Goal: Transaction & Acquisition: Purchase product/service

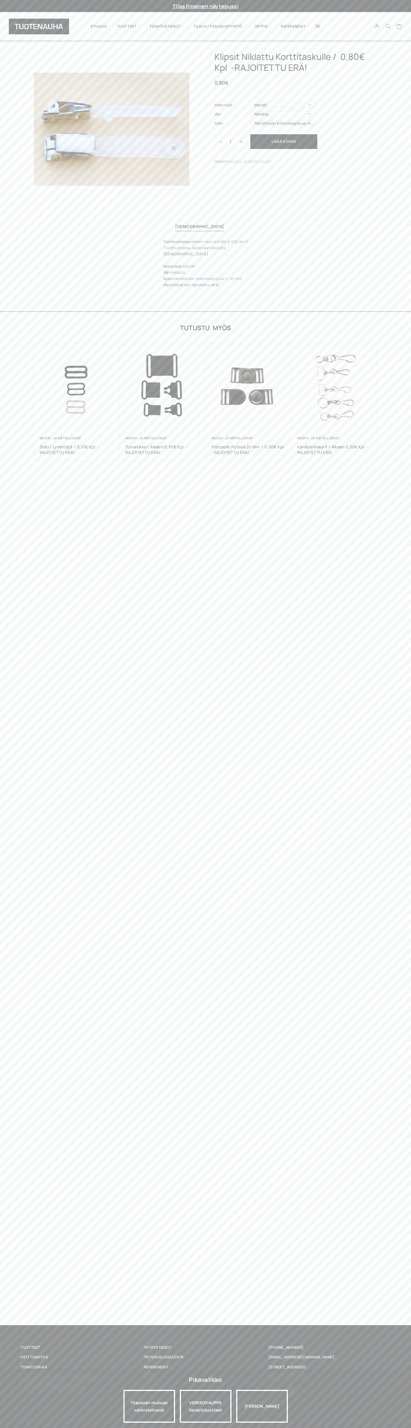
click at [205, 1348] on link "Yhteystiedot" at bounding box center [205, 1347] width 123 height 6
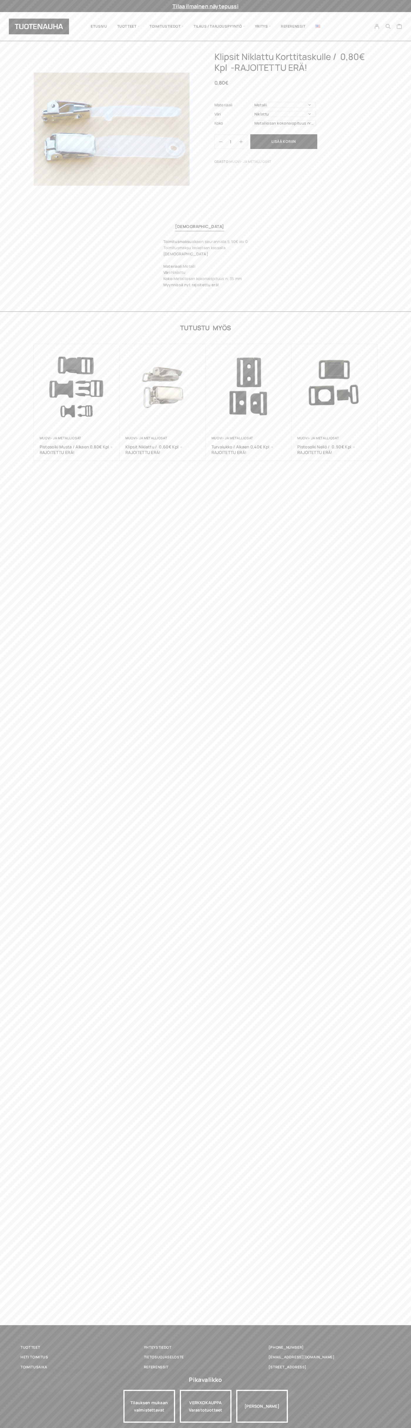
click at [284, 142] on button "Lisää koriin" at bounding box center [283, 141] width 67 height 15
click at [400, 27] on icon "Cart" at bounding box center [400, 26] width 6 height 5
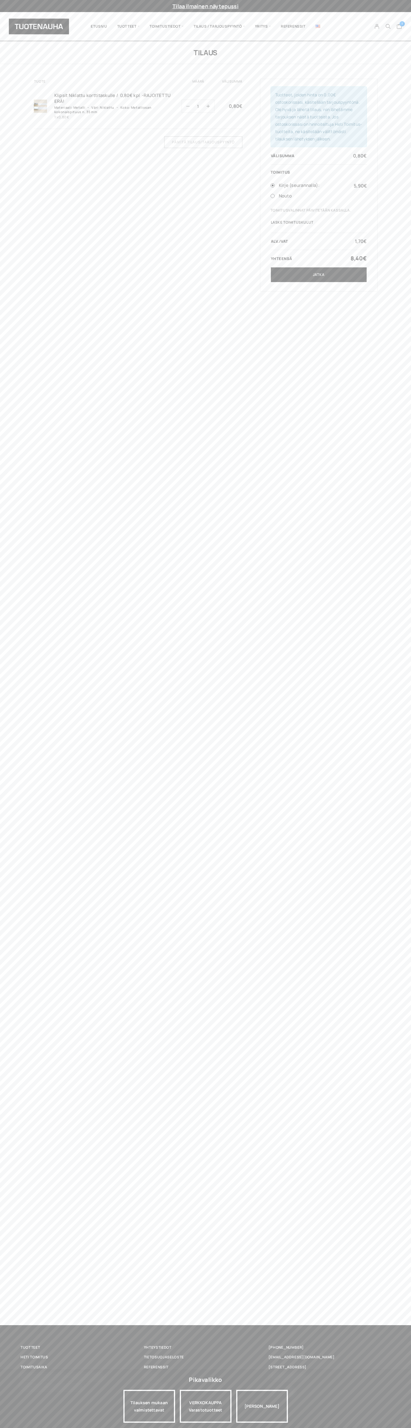
click at [319, 275] on link "Jatka" at bounding box center [319, 274] width 96 height 15
type input "[PERSON_NAME]"
type input "Luna House, Mannerheimintie 12 B"
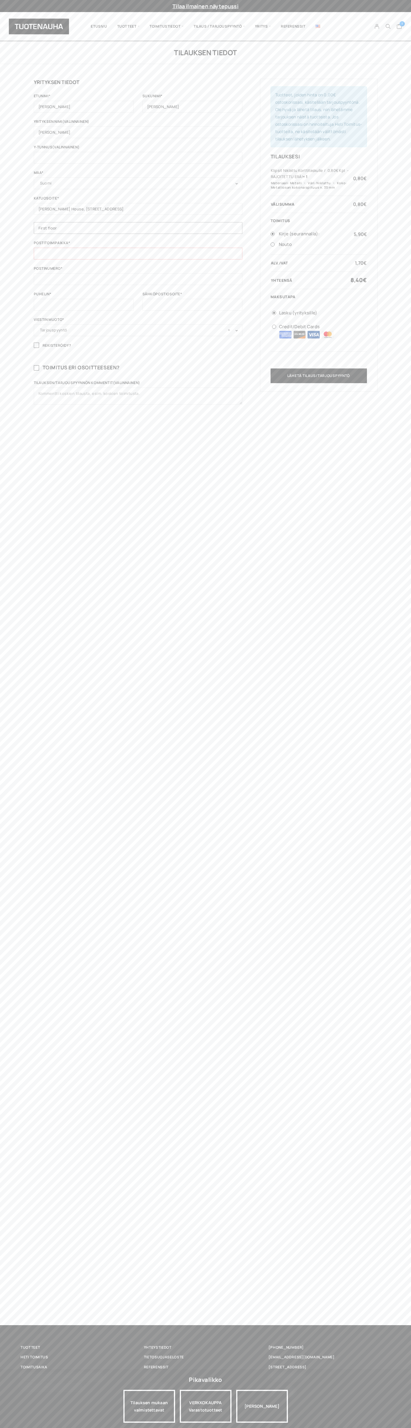
type input "First floor"
type input "6502530000"
type input "johnsmith006@storebotmail.joonix.net"
type input "100"
click at [328, 335] on img at bounding box center [327, 335] width 13 height 8
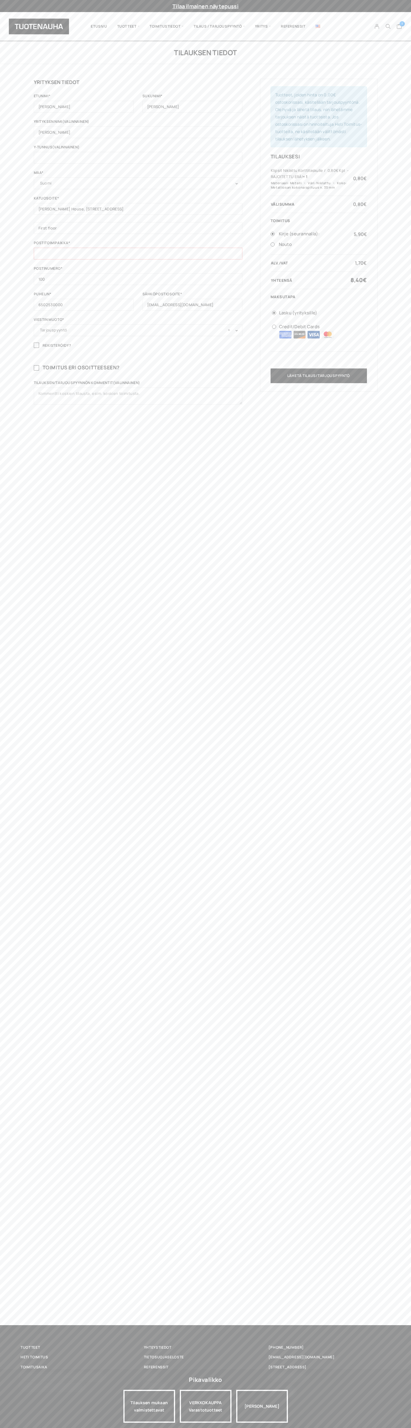
click at [276, 329] on input "Credit/Debit Cards" at bounding box center [274, 327] width 4 height 4
radio input "true"
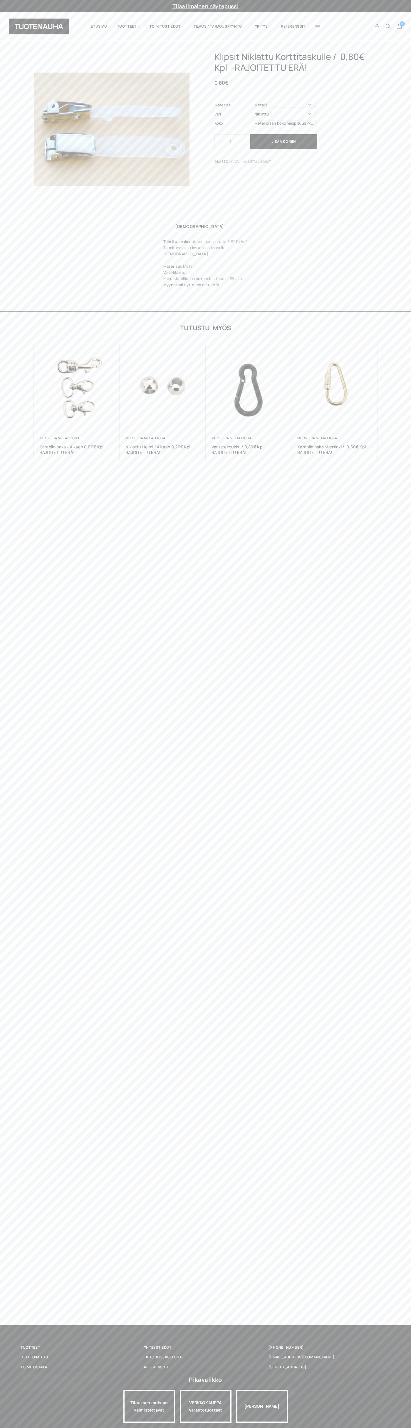
click at [400, 27] on icon "Cart" at bounding box center [400, 26] width 6 height 5
